Goal: Transaction & Acquisition: Purchase product/service

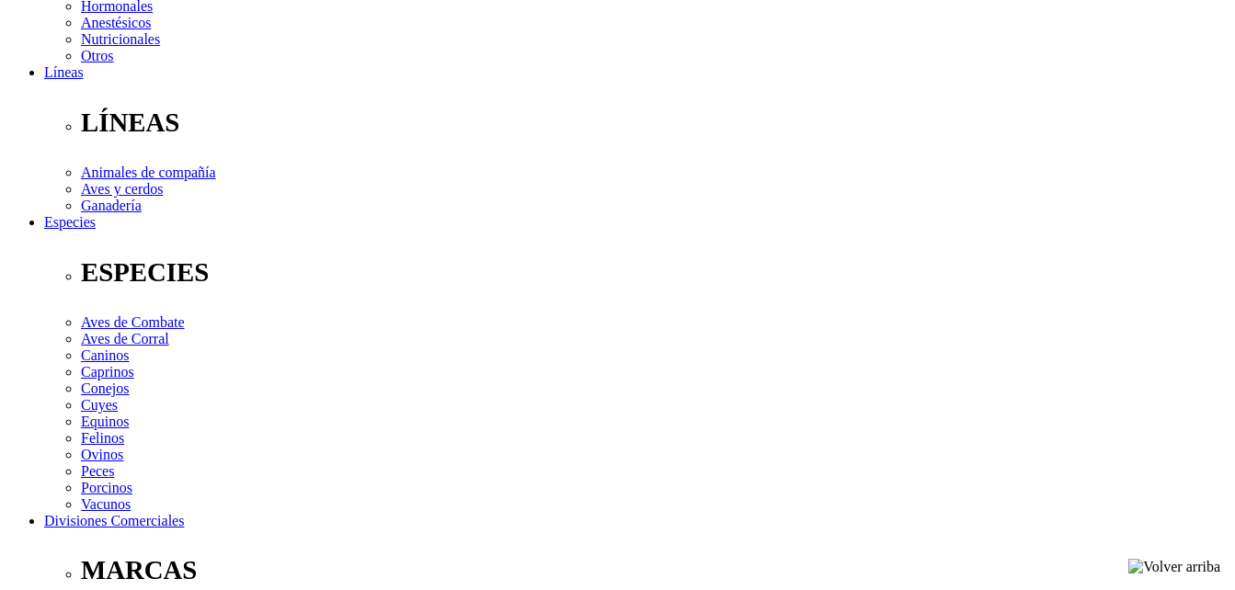
scroll to position [497, 0]
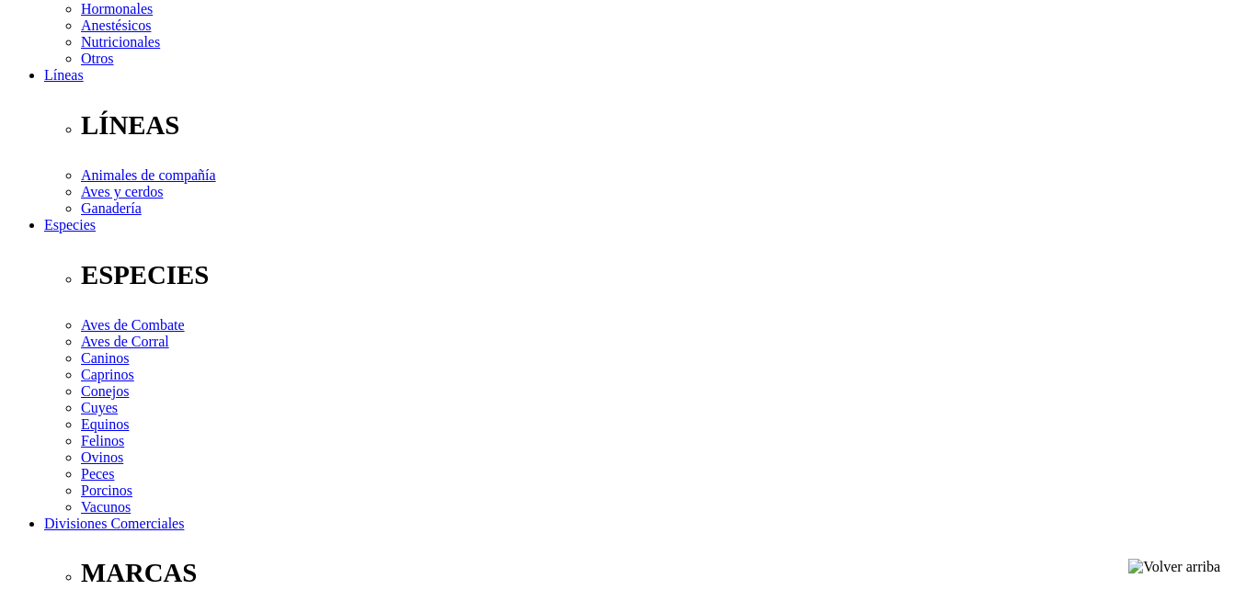
select select "36"
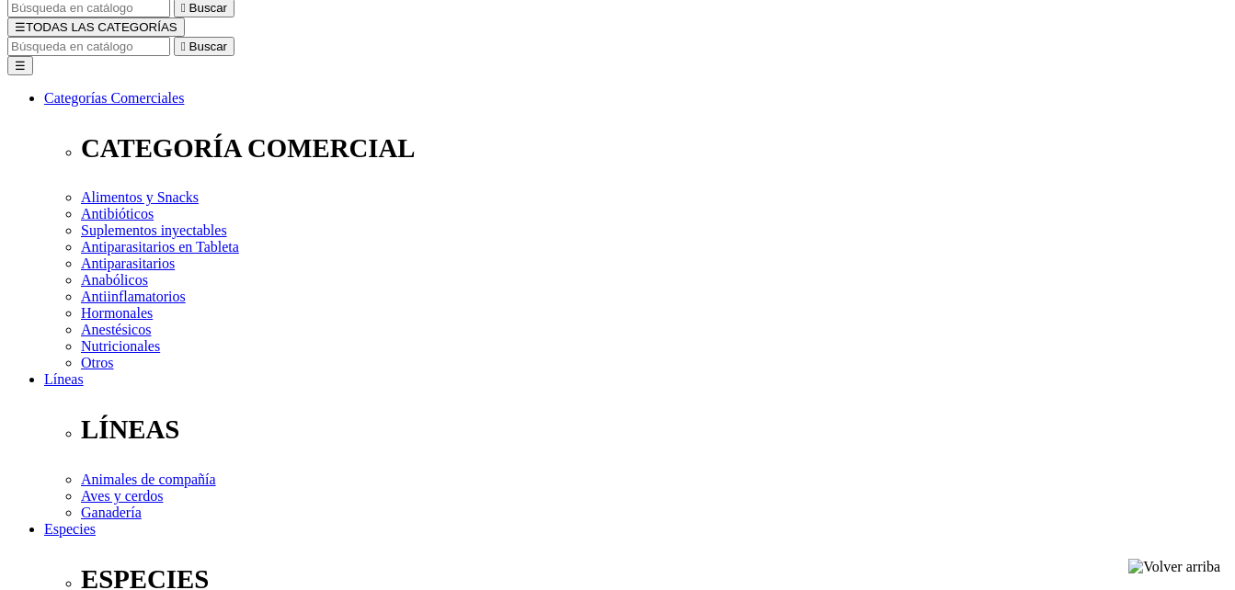
scroll to position [200, 0]
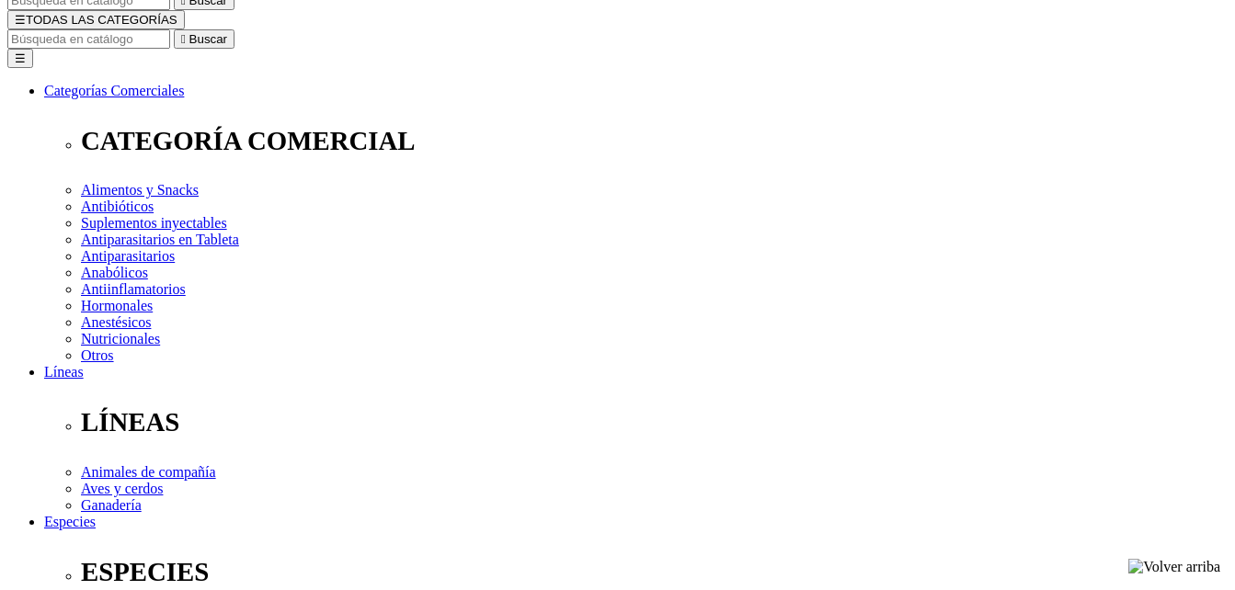
select select "74"
select select "36"
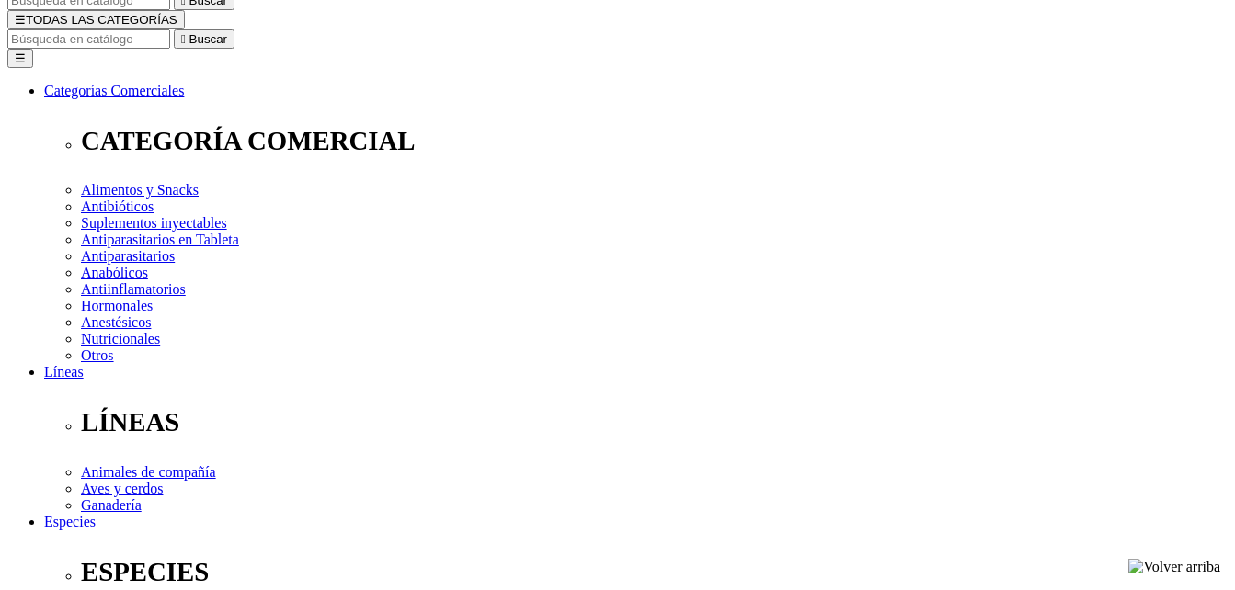
select select "36"
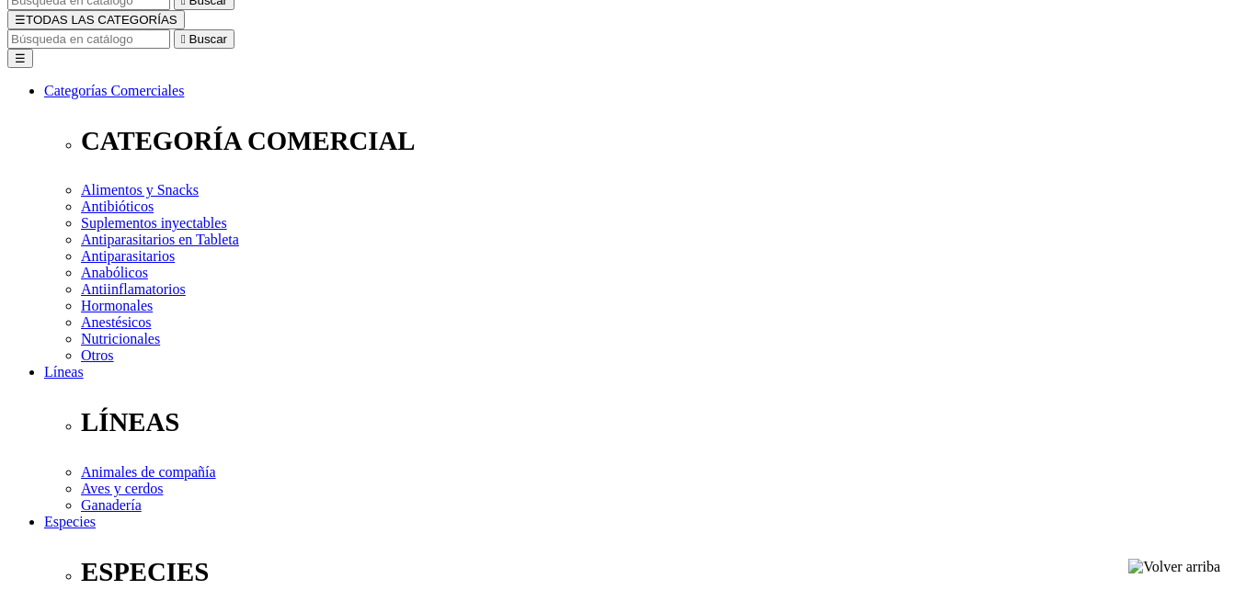
select select "36"
